Goal: Register for event/course

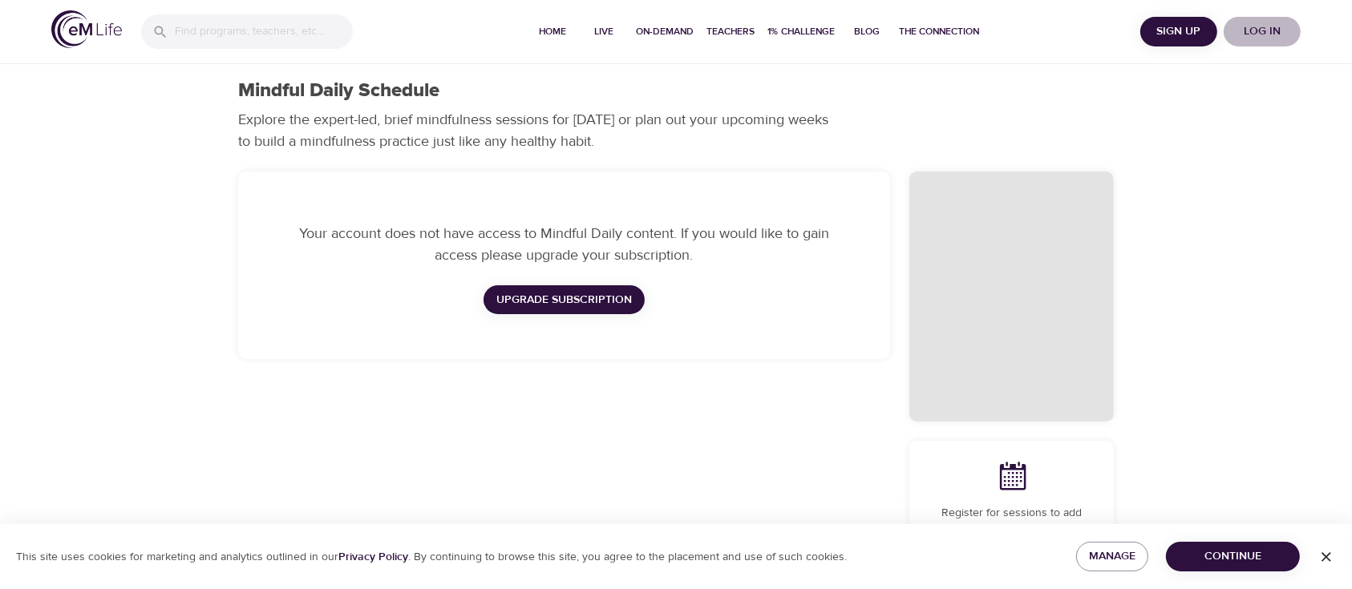
click at [1266, 24] on span "Log in" at bounding box center [1262, 32] width 64 height 20
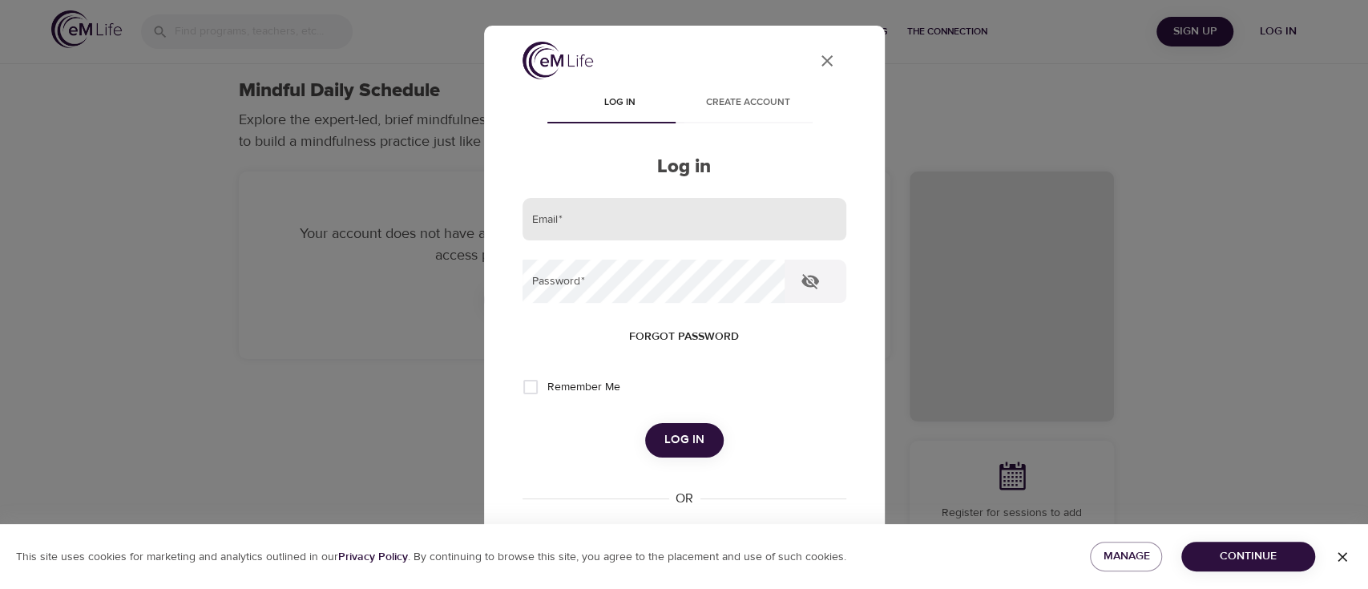
click at [762, 220] on input "email" at bounding box center [685, 219] width 324 height 43
type input "sarah.morrow@ukg.com"
click at [576, 381] on span "Remember Me" at bounding box center [584, 387] width 73 height 17
click at [548, 381] on input "Remember Me" at bounding box center [531, 387] width 34 height 34
checkbox input "true"
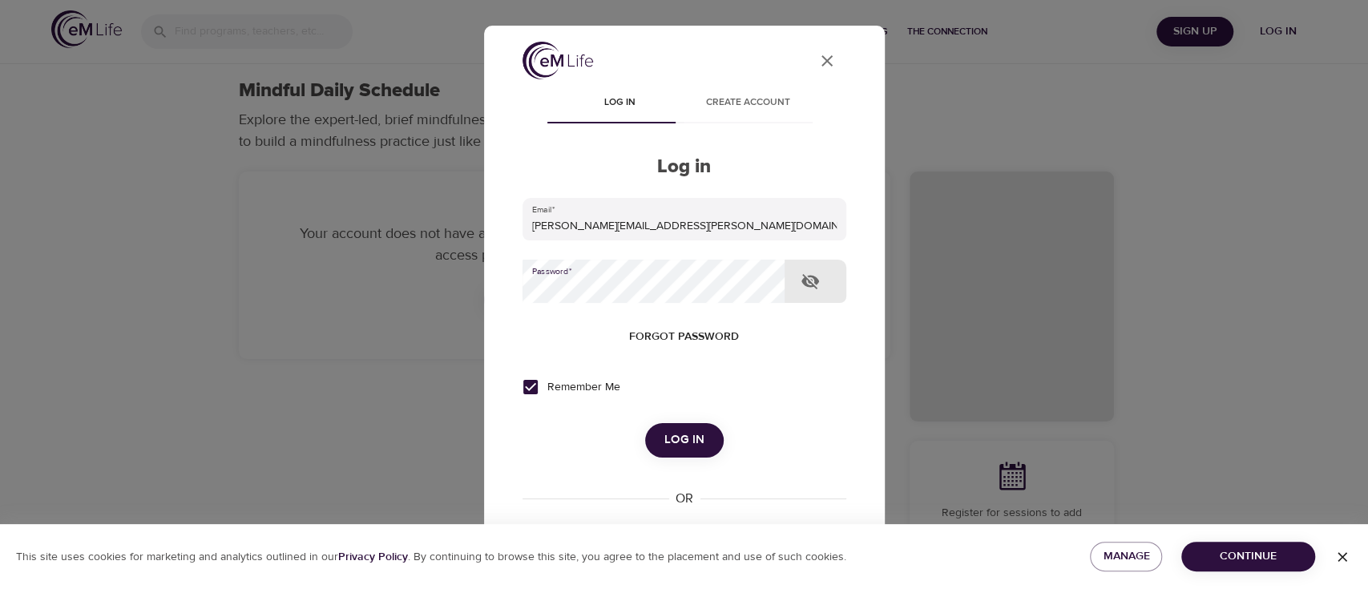
click at [645, 423] on button "Log in" at bounding box center [684, 440] width 79 height 34
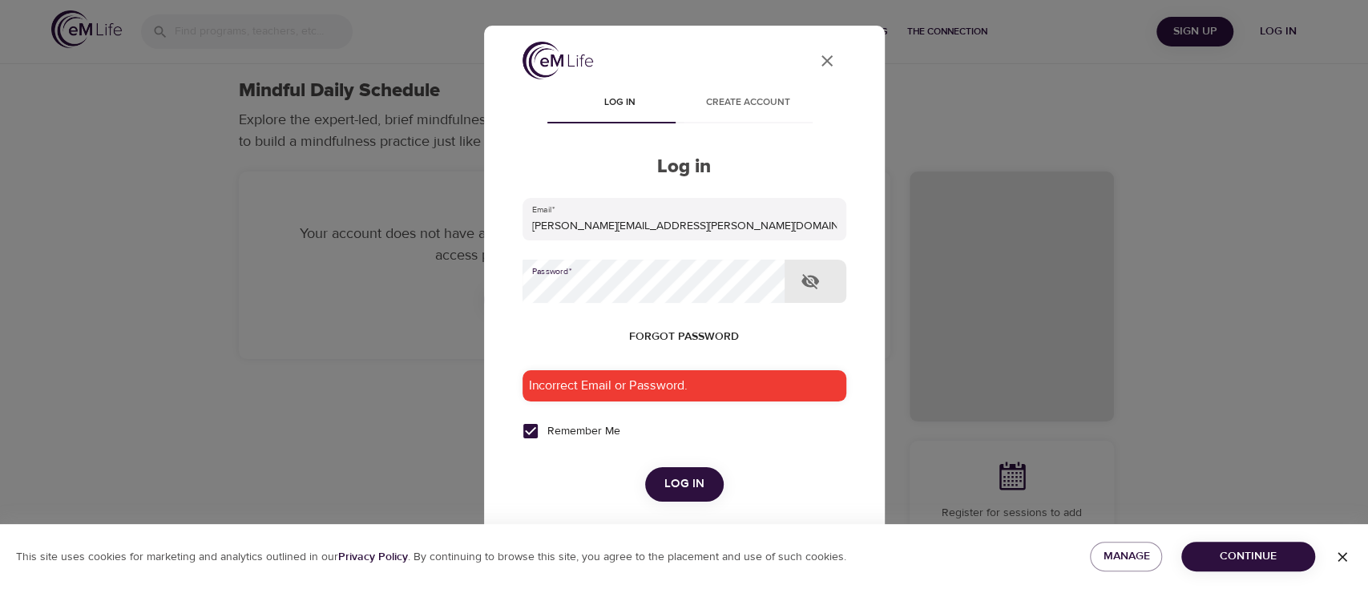
click at [645, 467] on button "Log in" at bounding box center [684, 484] width 79 height 34
click at [809, 283] on icon "button" at bounding box center [810, 281] width 19 height 19
click at [484, 285] on div "User Profile Log in Create account Log in Email   * sarah.morrow@ukg.com Passwo…" at bounding box center [684, 295] width 401 height 538
click at [673, 390] on div "Incorrect Email or Password." at bounding box center [685, 385] width 324 height 31
click at [665, 485] on span "Log in" at bounding box center [685, 484] width 40 height 21
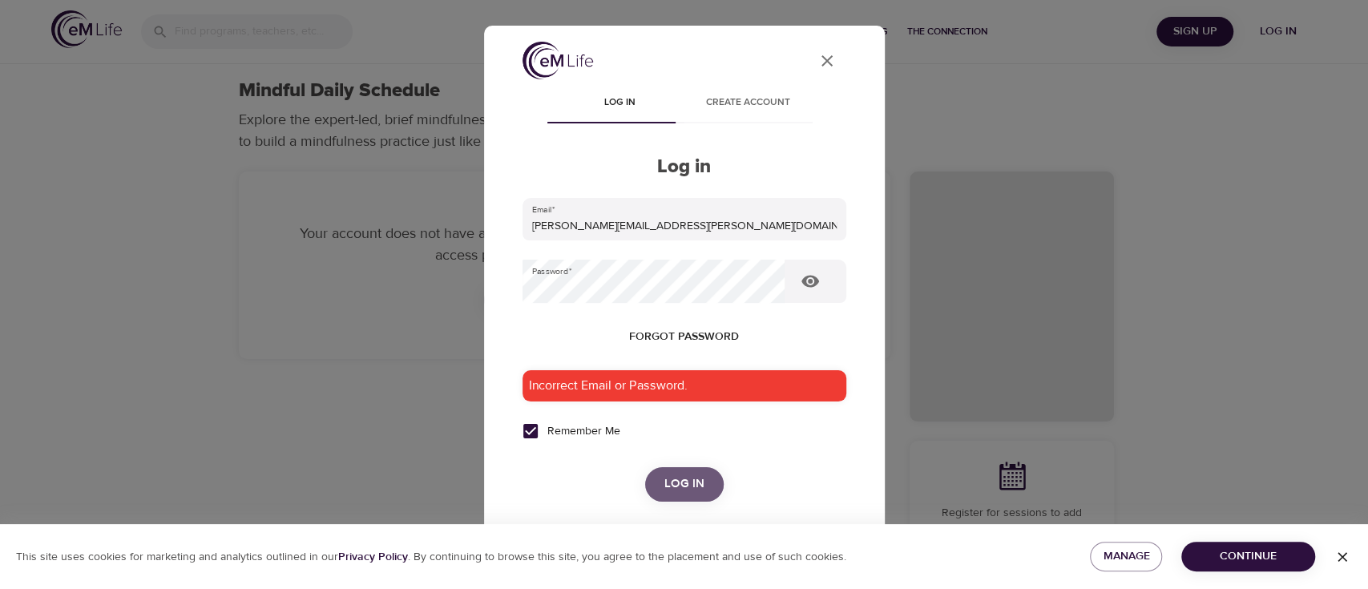
click at [665, 478] on span "Log in" at bounding box center [685, 484] width 40 height 21
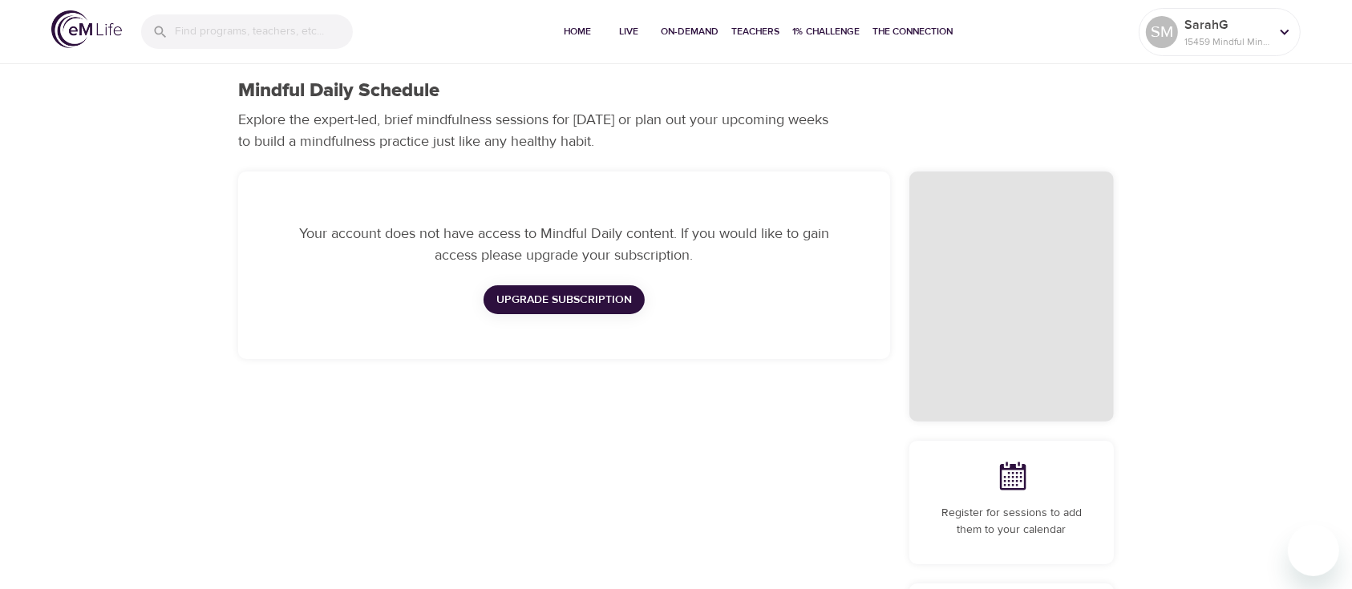
checkbox input "true"
click at [578, 19] on button "Home" at bounding box center [577, 32] width 51 height 64
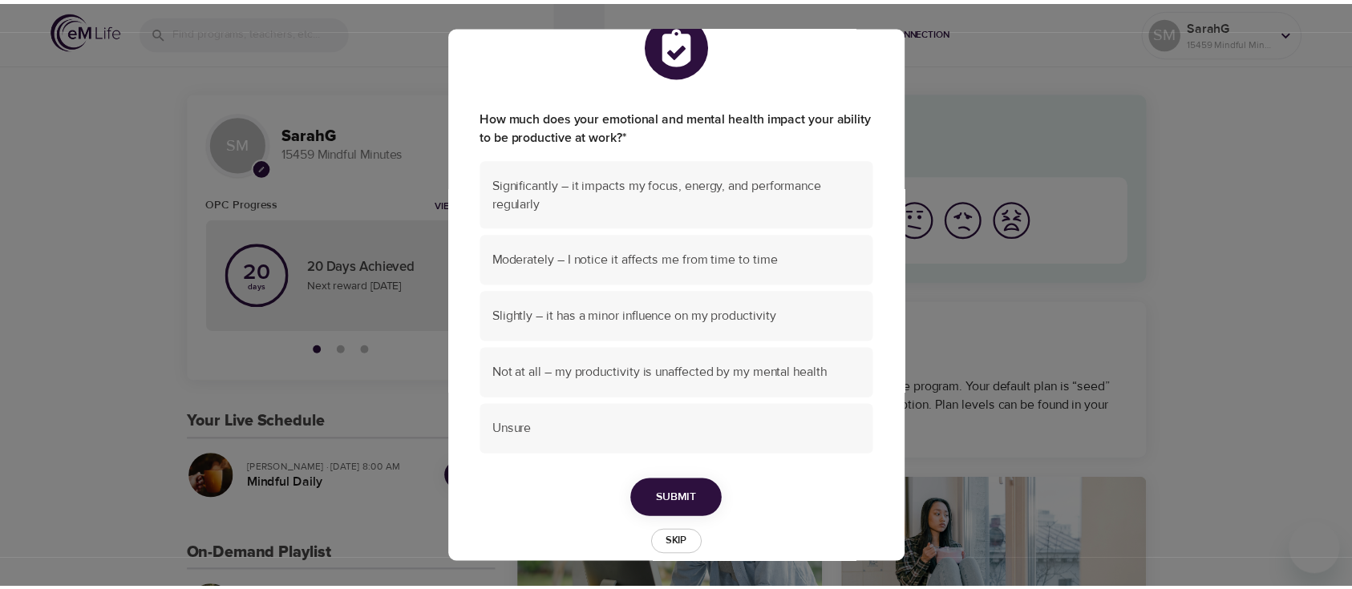
scroll to position [70, 0]
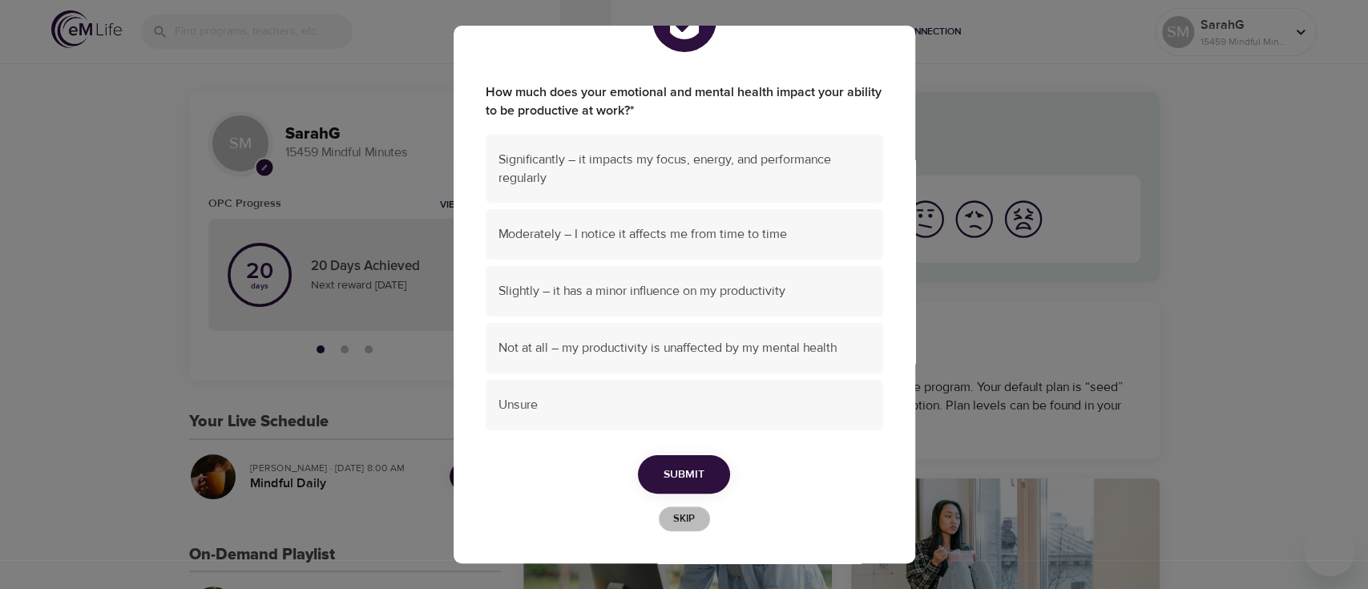
click at [674, 511] on span "Skip" at bounding box center [684, 519] width 35 height 18
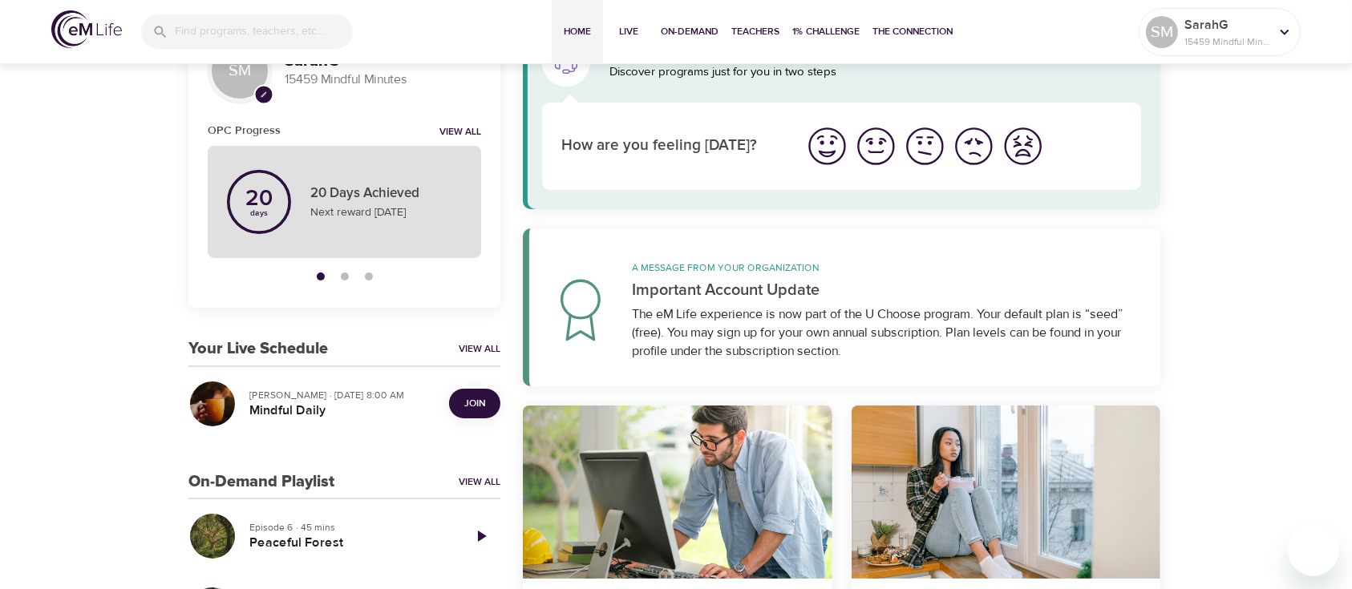
scroll to position [107, 0]
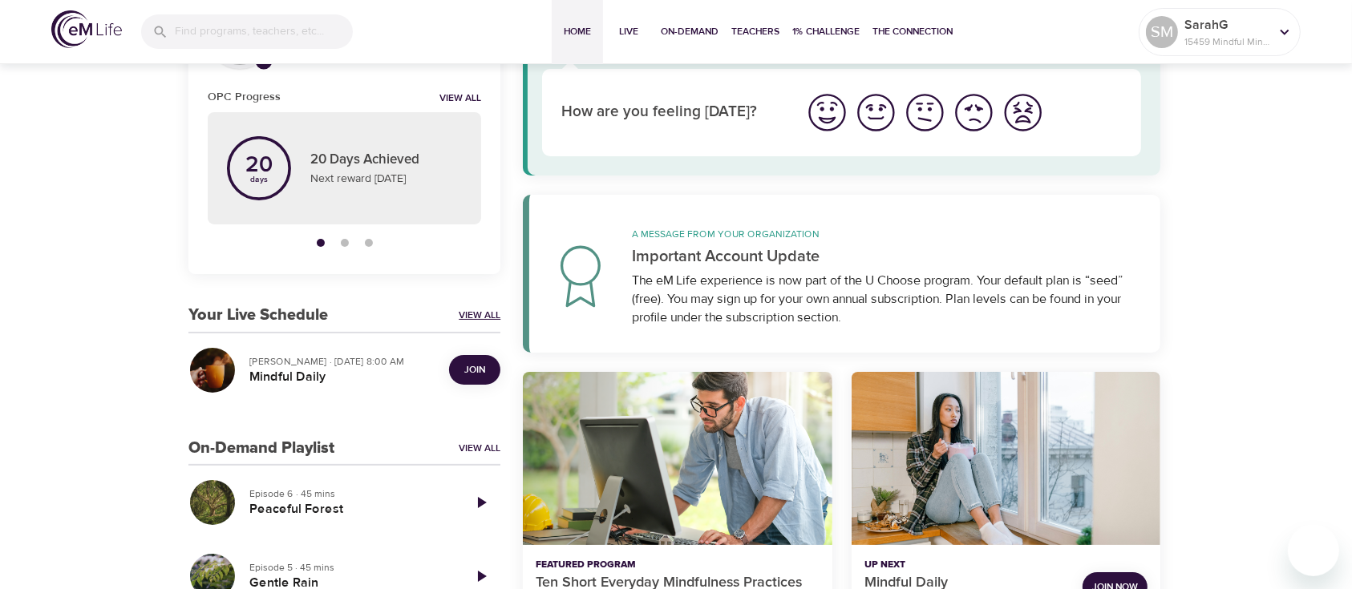
click at [482, 314] on link "View All" at bounding box center [480, 316] width 42 height 14
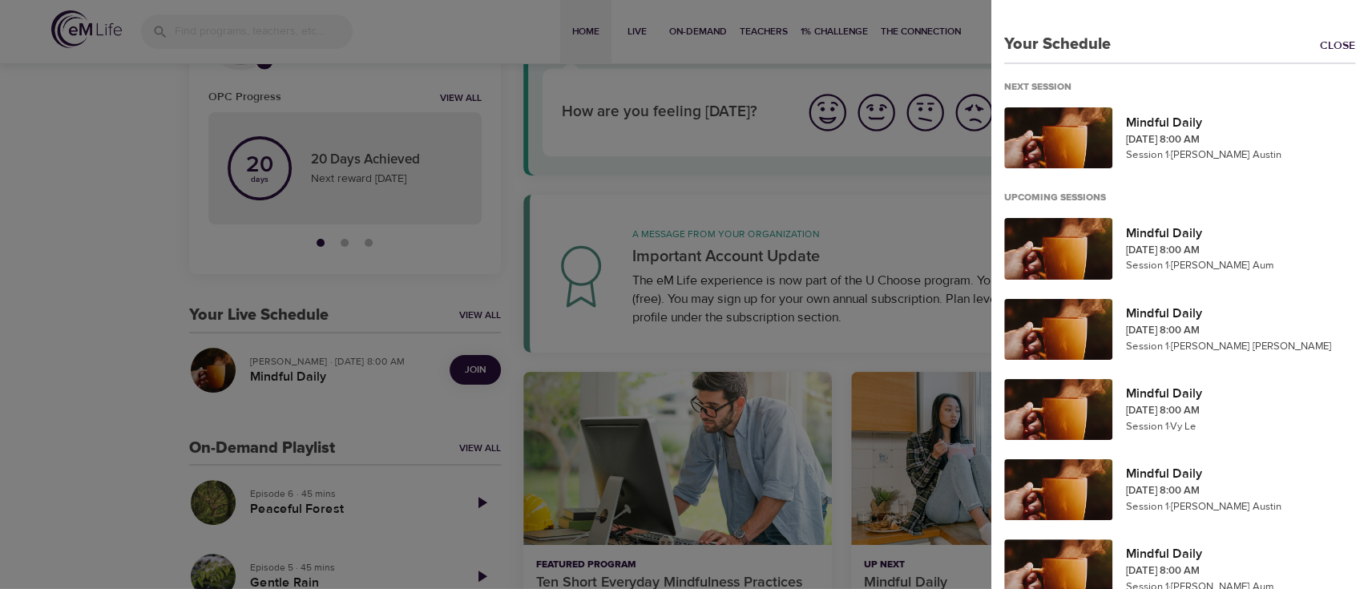
click at [301, 369] on div at bounding box center [684, 294] width 1368 height 589
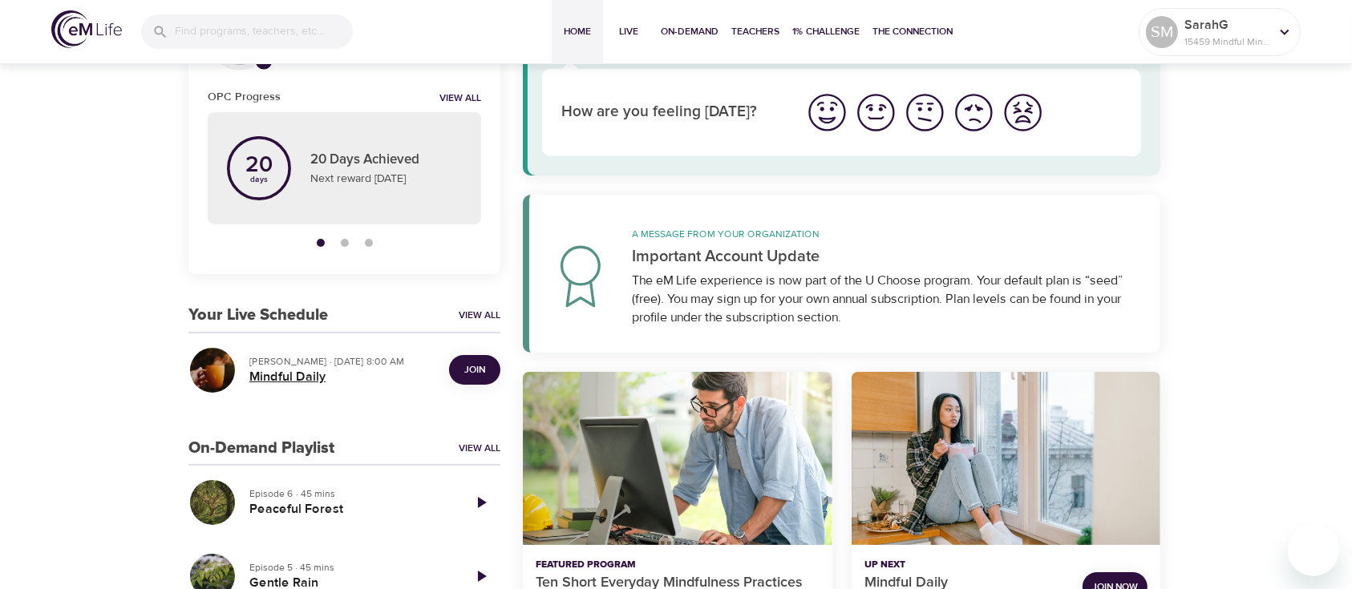
click at [286, 369] on h5 "Mindful Daily" at bounding box center [342, 377] width 187 height 17
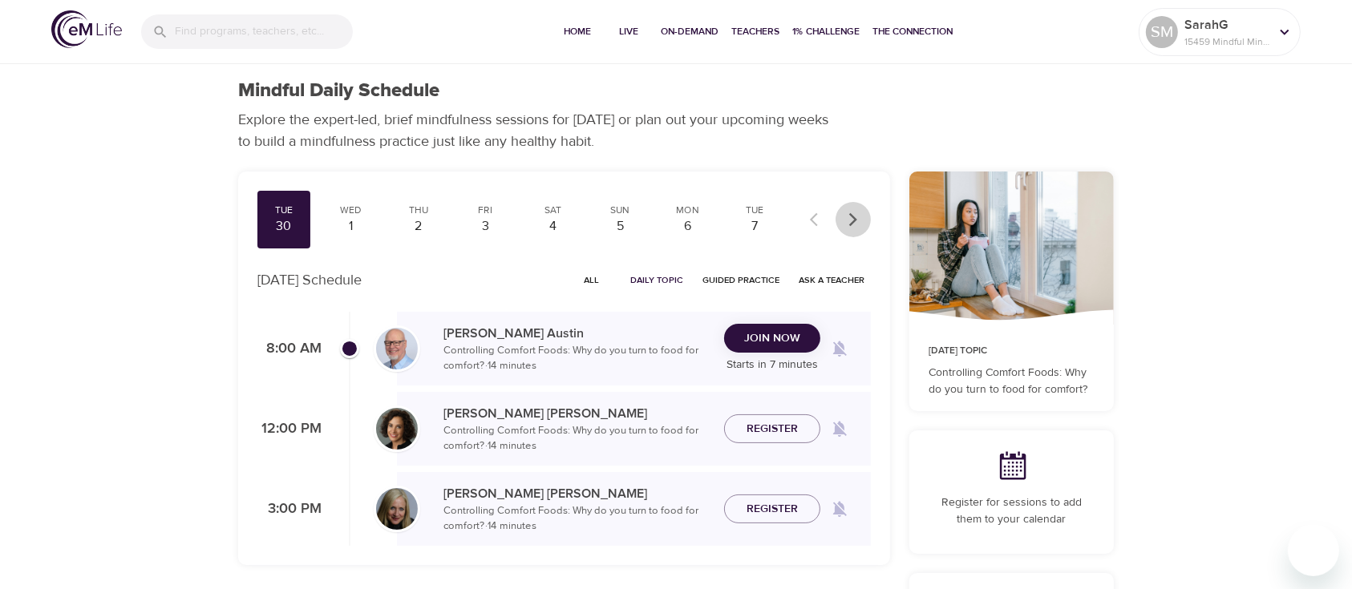
click at [847, 215] on icon "button" at bounding box center [853, 220] width 16 height 16
click at [698, 226] on div "28" at bounding box center [687, 226] width 40 height 18
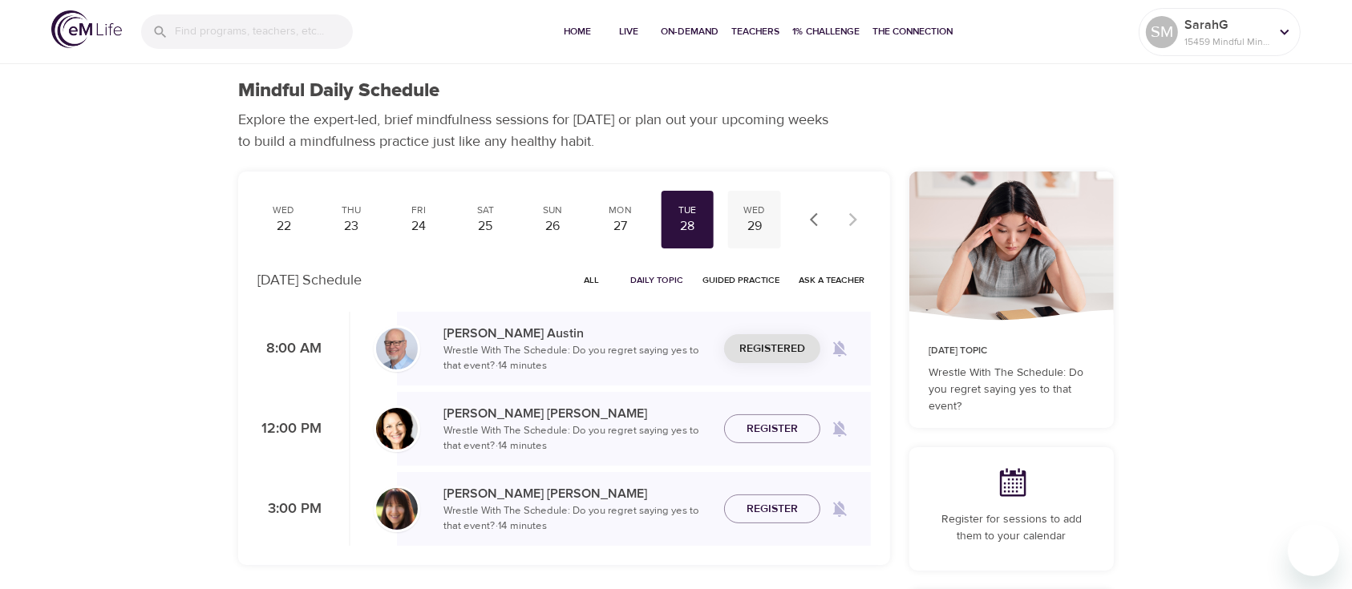
click at [759, 221] on div "29" at bounding box center [754, 226] width 40 height 18
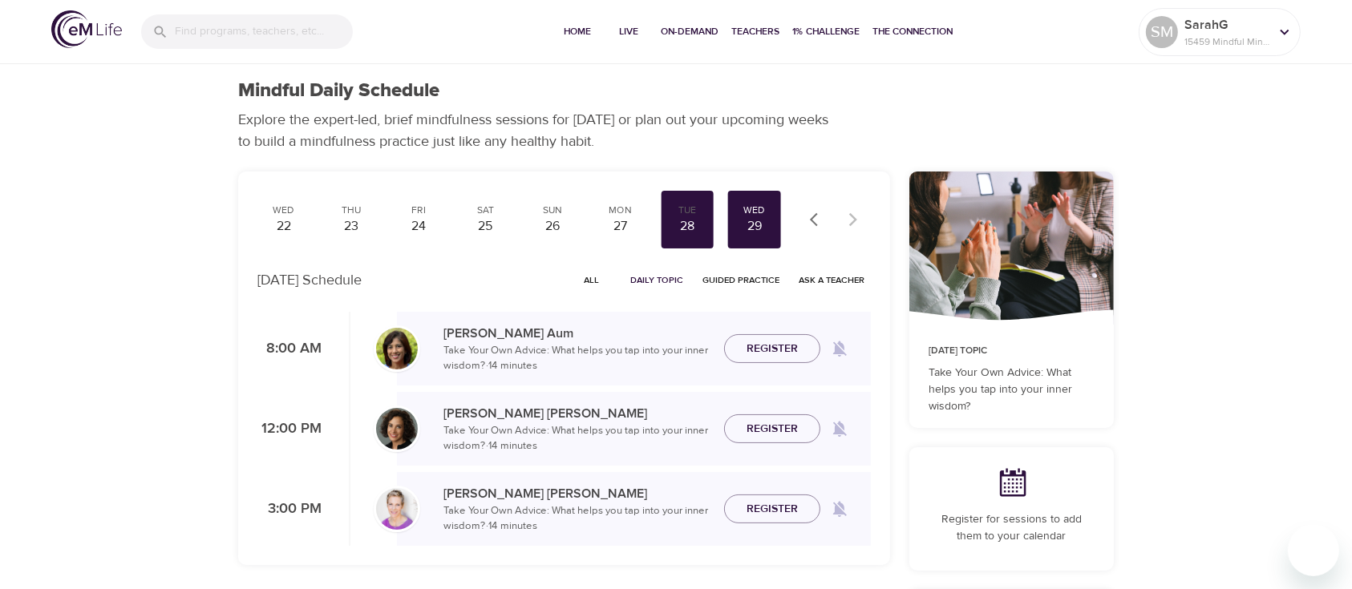
click at [756, 346] on span "Register" at bounding box center [771, 349] width 51 height 20
click at [811, 223] on icon "button" at bounding box center [818, 220] width 16 height 16
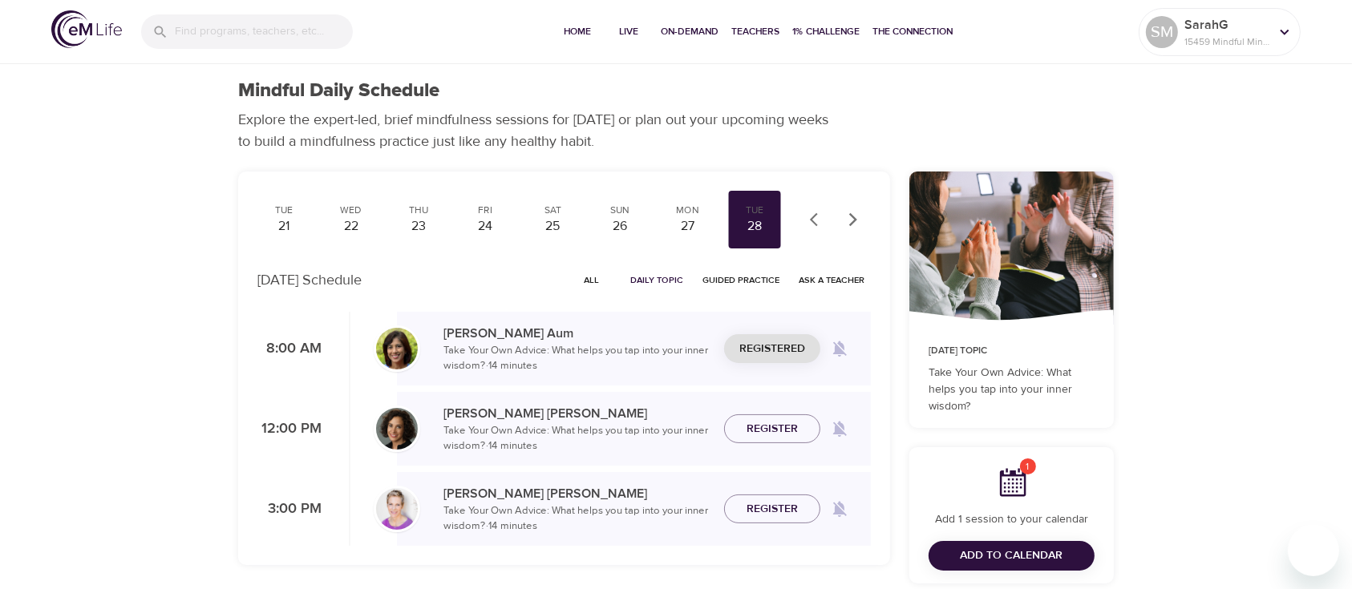
click at [811, 223] on icon "button" at bounding box center [818, 220] width 16 height 16
click at [811, 223] on div at bounding box center [835, 219] width 71 height 35
click at [280, 221] on div "30" at bounding box center [284, 226] width 40 height 18
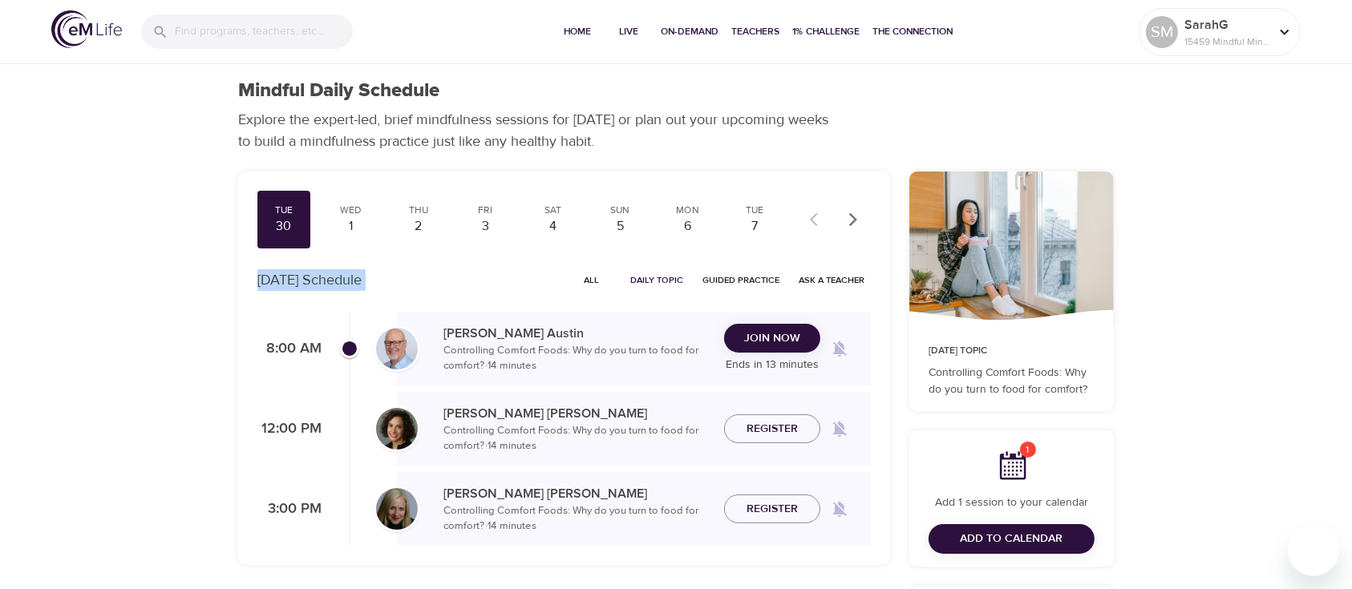
click at [834, 376] on div "[PERSON_NAME] Controlling Comfort Foods: Why do you turn to food for comfort? ·…" at bounding box center [634, 349] width 474 height 74
drag, startPoint x: 747, startPoint y: 315, endPoint x: 752, endPoint y: 330, distance: 16.0
click at [746, 317] on div "[PERSON_NAME] Controlling Comfort Foods: Why do you turn to food for comfort? ·…" at bounding box center [634, 349] width 474 height 74
click at [752, 329] on span "Join Now" at bounding box center [772, 339] width 56 height 20
